Goal: Task Accomplishment & Management: Use online tool/utility

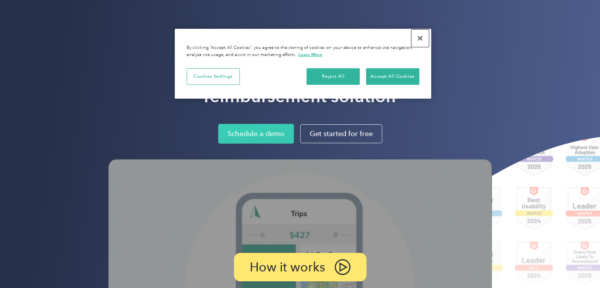
click at [421, 37] on button "Close" at bounding box center [419, 38] width 17 height 17
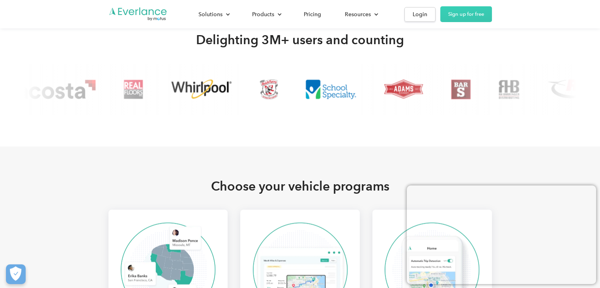
scroll to position [553, 0]
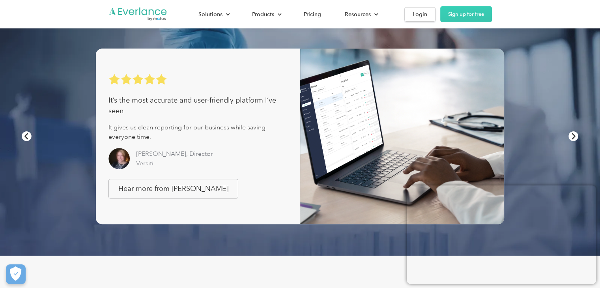
drag, startPoint x: 602, startPoint y: 18, endPoint x: 605, endPoint y: 67, distance: 49.7
click at [419, 7] on link "Login" at bounding box center [419, 14] width 31 height 15
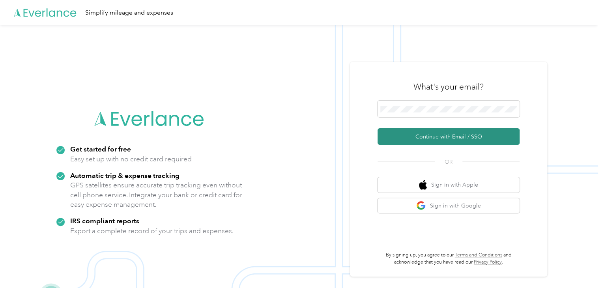
click at [450, 137] on button "Continue with Email / SSO" at bounding box center [448, 136] width 142 height 17
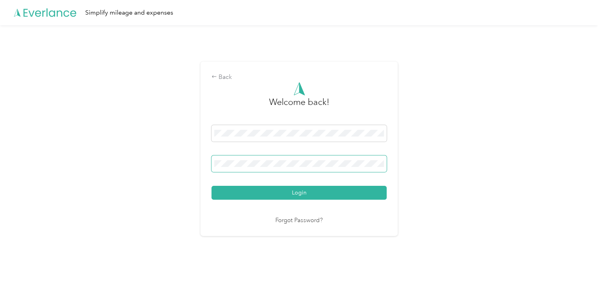
click at [211, 186] on button "Login" at bounding box center [298, 193] width 175 height 14
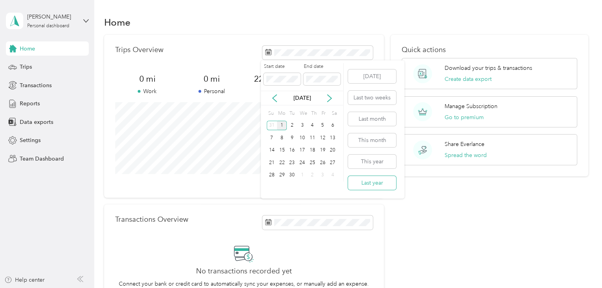
click at [368, 182] on button "Last year" at bounding box center [372, 183] width 48 height 14
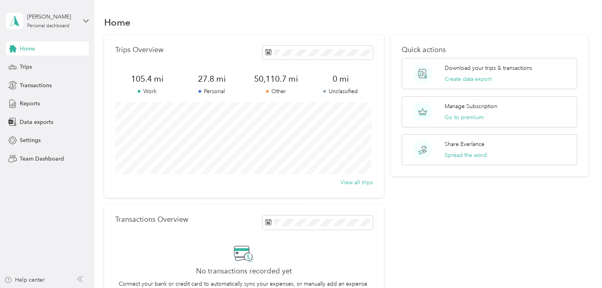
click at [270, 75] on span "50,110.7 mi" at bounding box center [276, 78] width 64 height 11
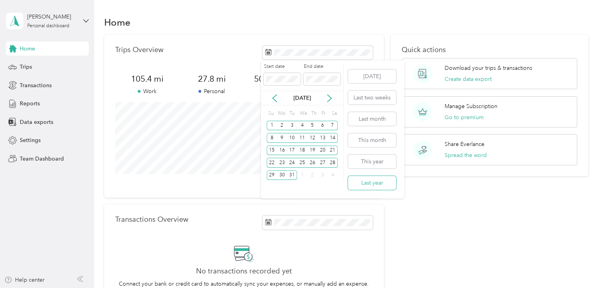
click at [370, 187] on button "Last year" at bounding box center [372, 183] width 48 height 14
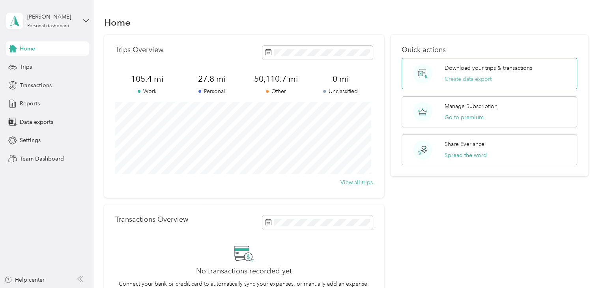
click at [464, 77] on button "Create data export" at bounding box center [467, 79] width 47 height 8
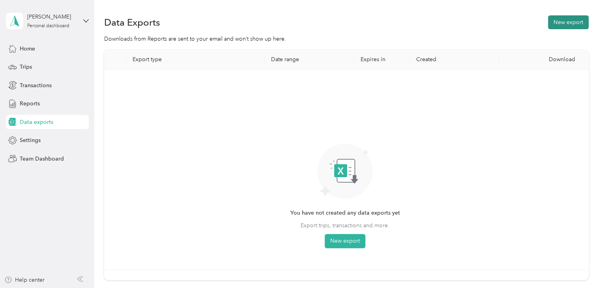
click at [548, 23] on button "New export" at bounding box center [568, 22] width 41 height 14
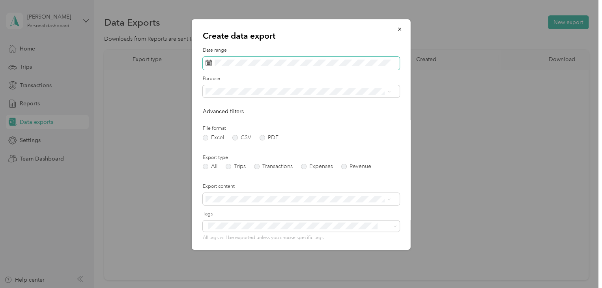
click at [279, 66] on span at bounding box center [301, 63] width 197 height 13
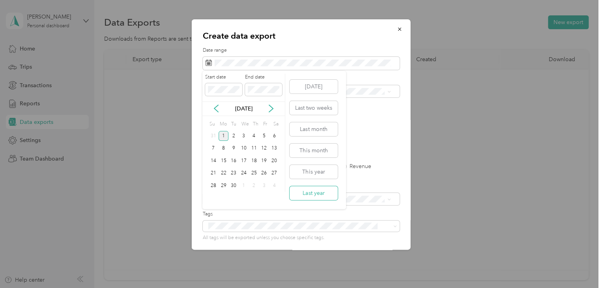
click at [336, 194] on button "Last year" at bounding box center [313, 193] width 48 height 14
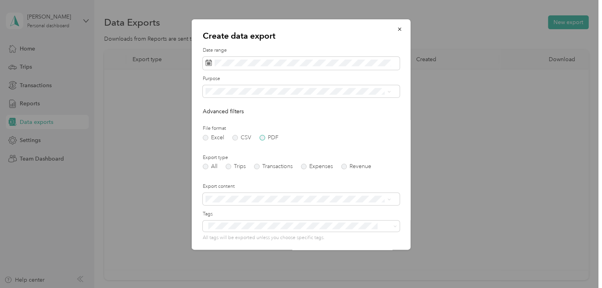
click at [260, 136] on label "PDF" at bounding box center [268, 138] width 19 height 6
click at [378, 108] on p "Advanced filters" at bounding box center [301, 111] width 197 height 8
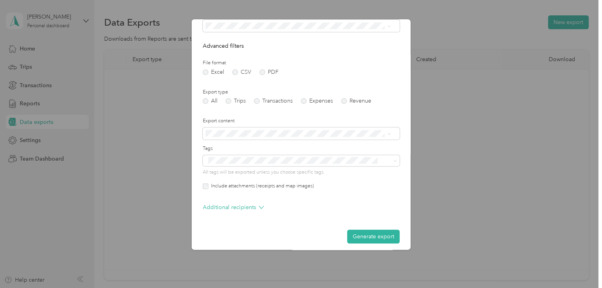
scroll to position [70, 0]
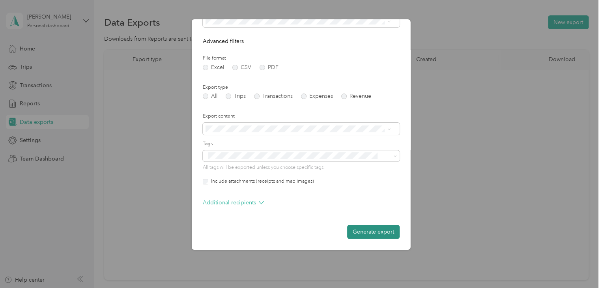
click at [378, 229] on button "Generate export" at bounding box center [373, 232] width 52 height 14
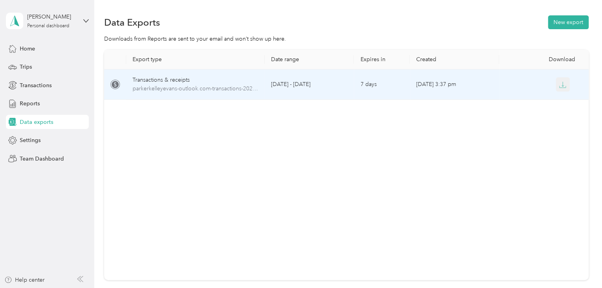
click at [559, 83] on icon "button" at bounding box center [562, 84] width 7 height 7
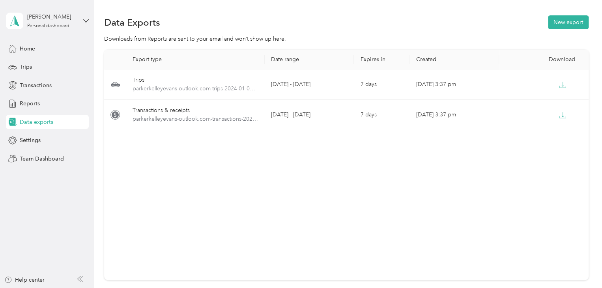
click at [350, 19] on div "Data Exports New export" at bounding box center [346, 22] width 484 height 17
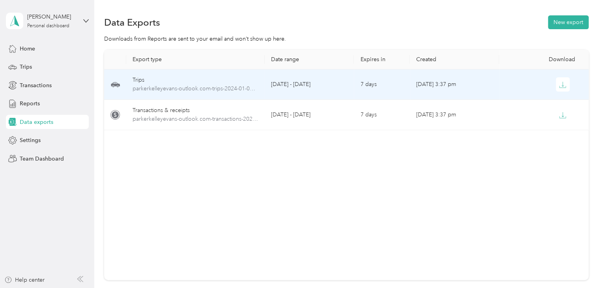
click at [501, 86] on td at bounding box center [543, 84] width 89 height 30
click at [556, 86] on button "button" at bounding box center [562, 84] width 14 height 14
